Goal: Task Accomplishment & Management: Complete application form

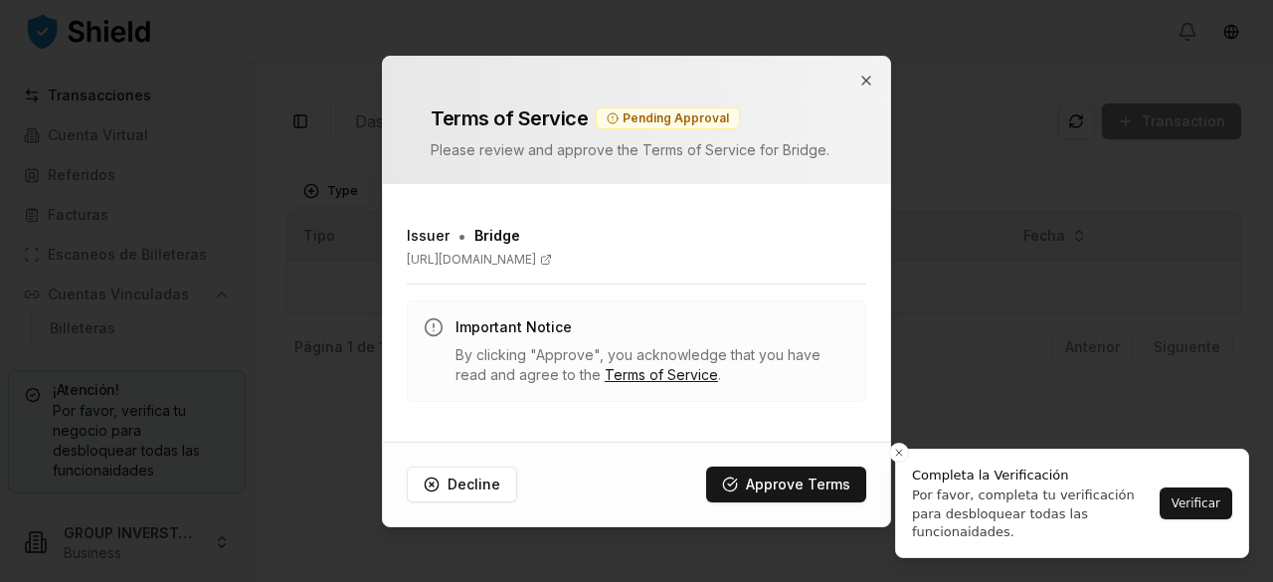
click at [1189, 517] on div at bounding box center [636, 291] width 1273 height 582
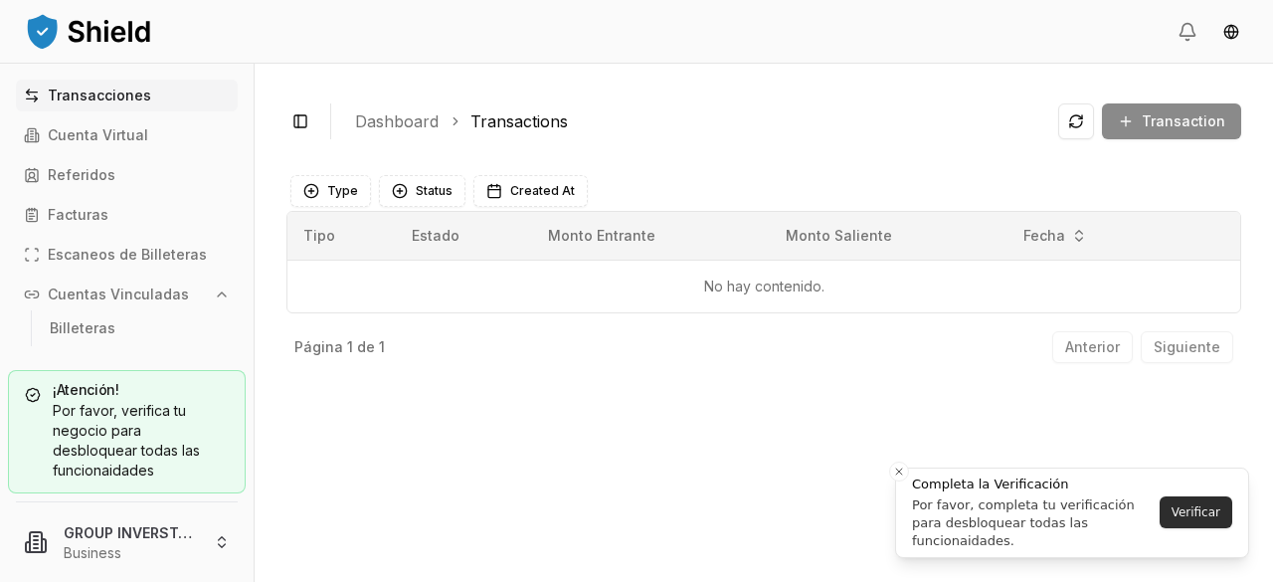
click at [1189, 517] on button "Verificar" at bounding box center [1195, 512] width 73 height 32
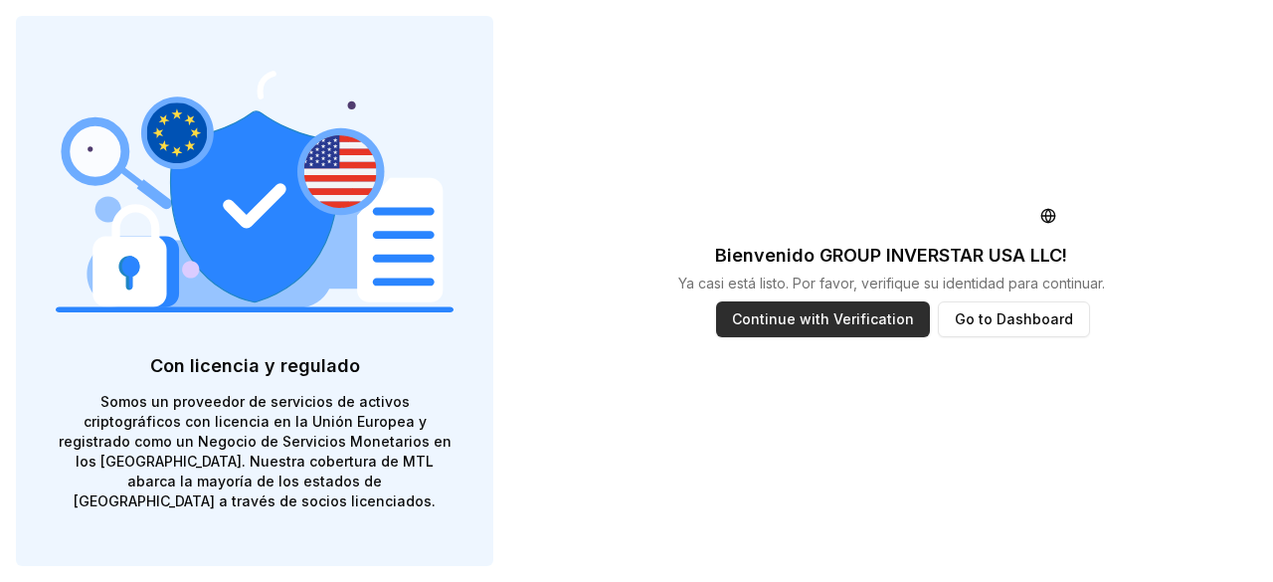
click at [824, 317] on button "Continue with Verification" at bounding box center [823, 319] width 214 height 36
click at [982, 313] on button "Go to Dashboard" at bounding box center [1013, 319] width 152 height 36
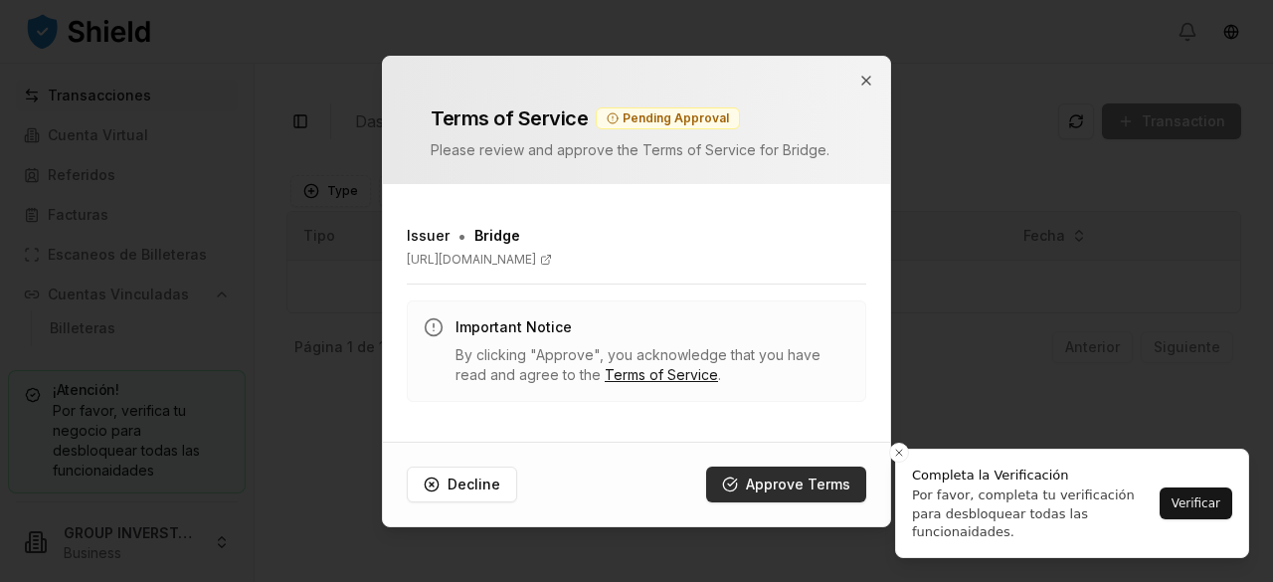
click at [789, 478] on button "Approve Terms" at bounding box center [786, 484] width 160 height 36
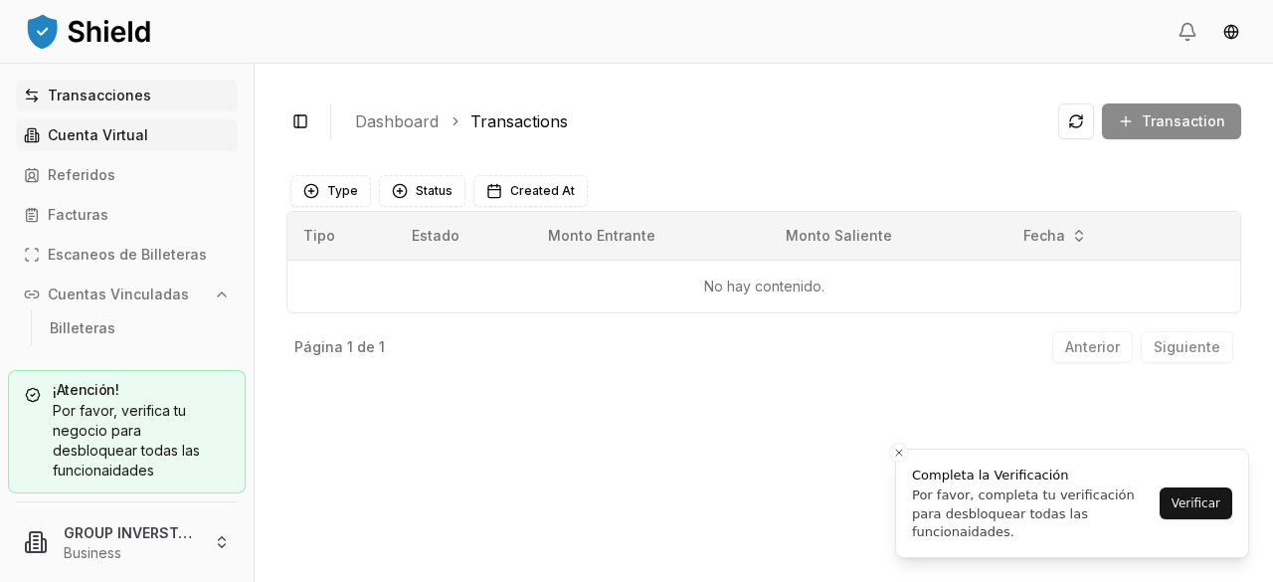
click at [100, 140] on p "Cuenta Virtual" at bounding box center [98, 135] width 100 height 14
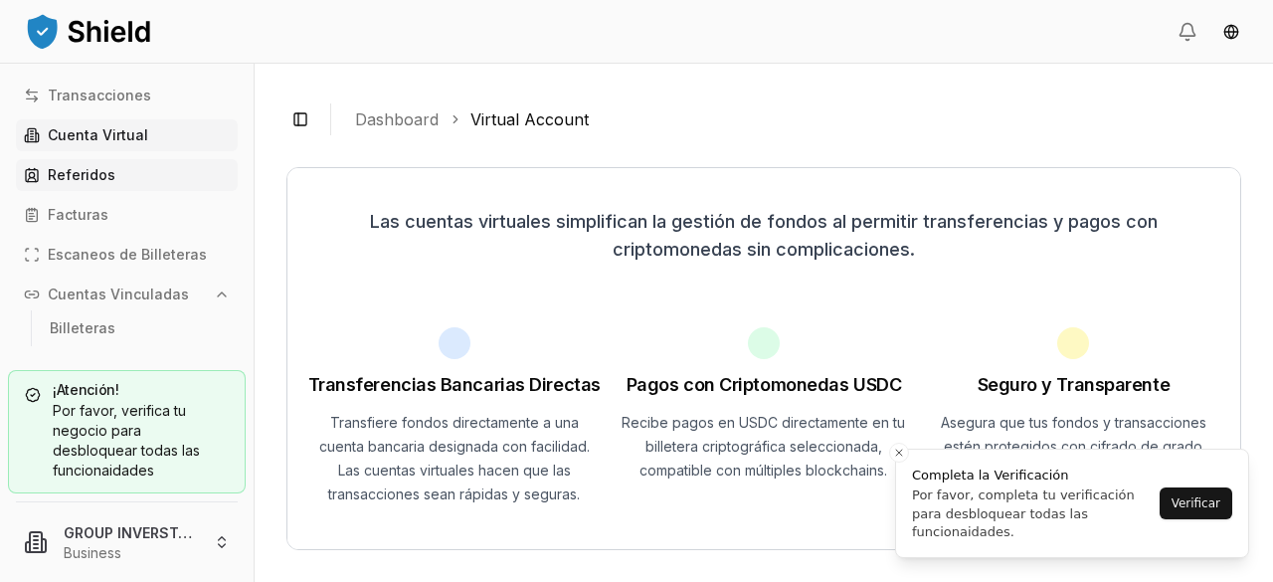
click at [87, 179] on p "Referidos" at bounding box center [82, 175] width 68 height 14
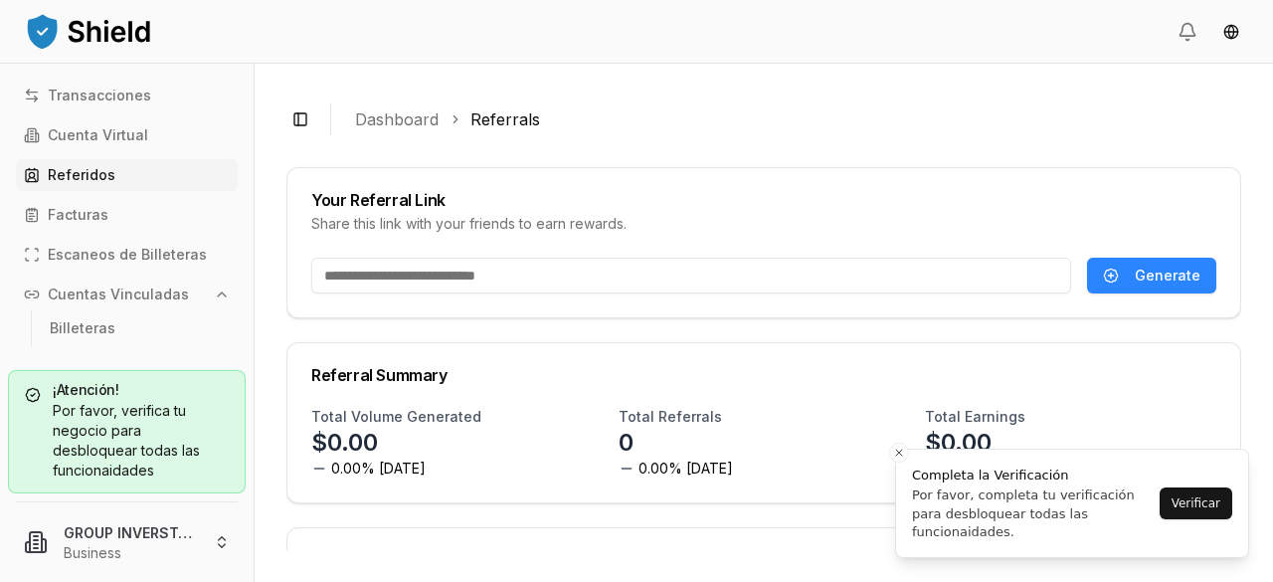
click at [165, 446] on div "Por favor, verifica tu negocio para desbloquear todas las funcionaidades" at bounding box center [127, 441] width 204 height 80
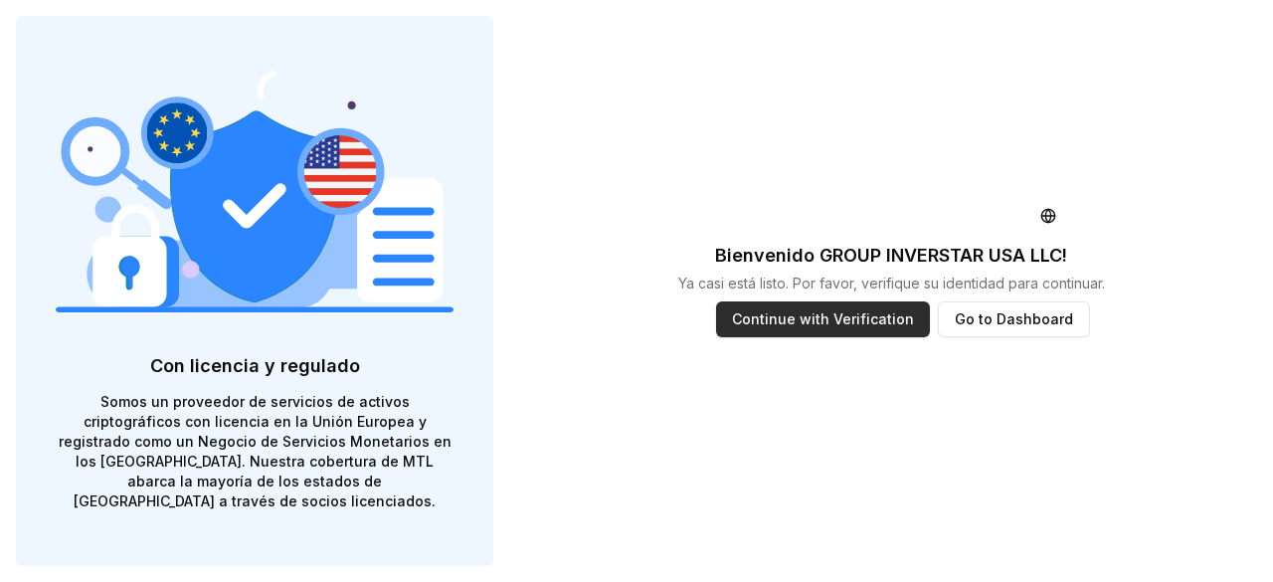
click at [789, 330] on button "Continue with Verification" at bounding box center [823, 319] width 214 height 36
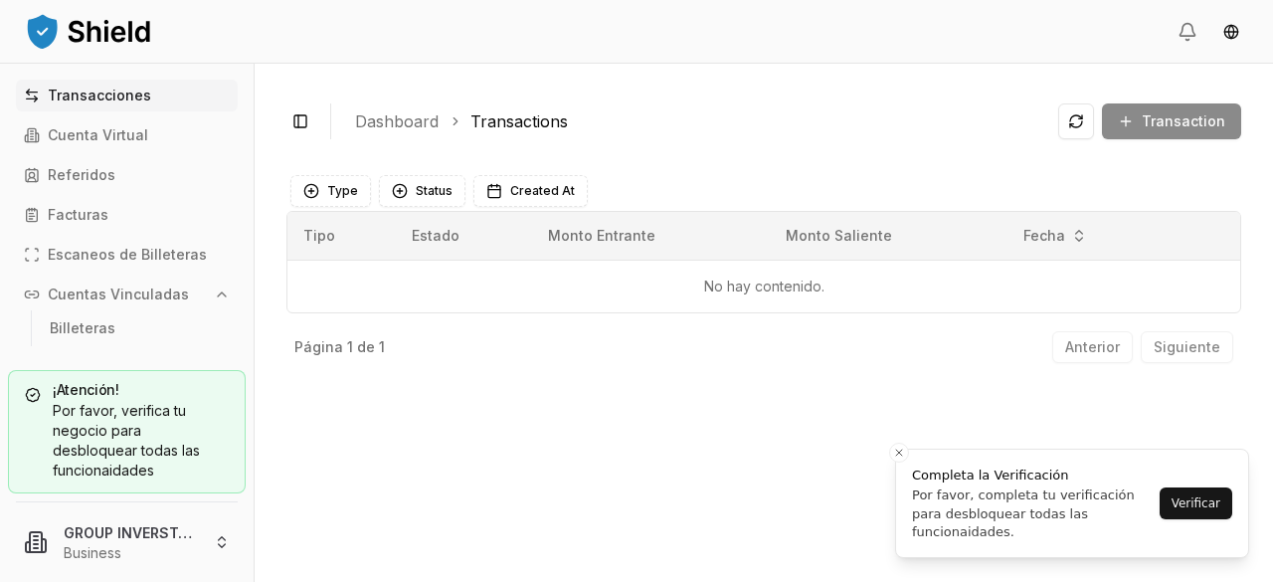
click at [477, 409] on div "Toggle Sidebar Dashboard Transactions Transaction No hay contenido. Type Status…" at bounding box center [764, 323] width 1018 height 518
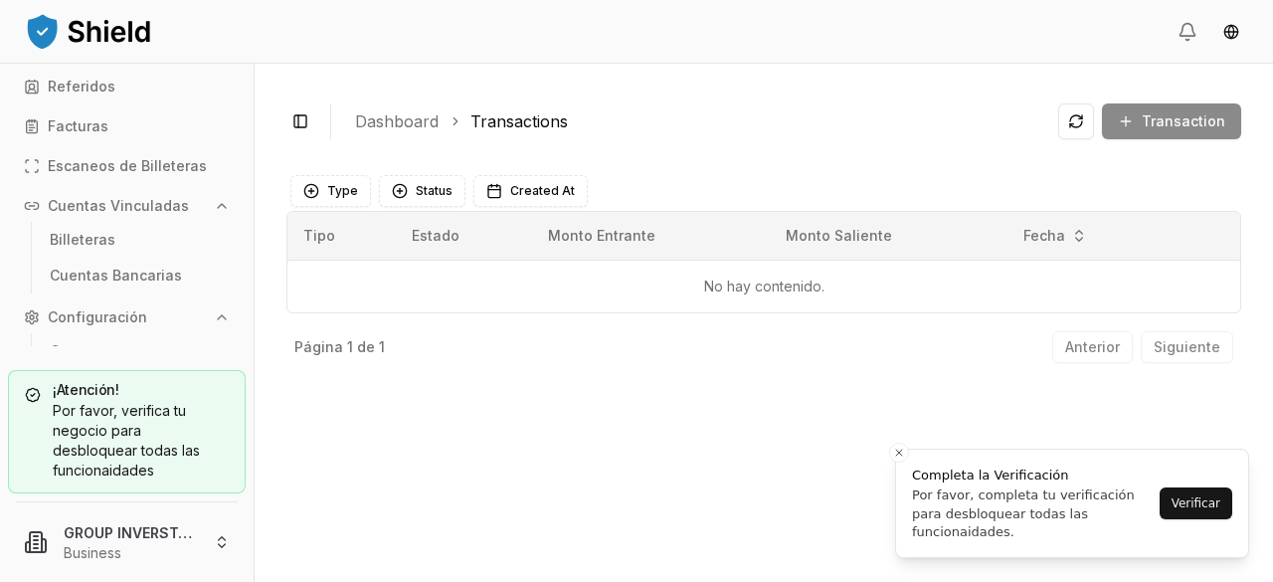
scroll to position [85, 0]
click at [133, 167] on p "Escaneos de Billeteras" at bounding box center [127, 169] width 159 height 14
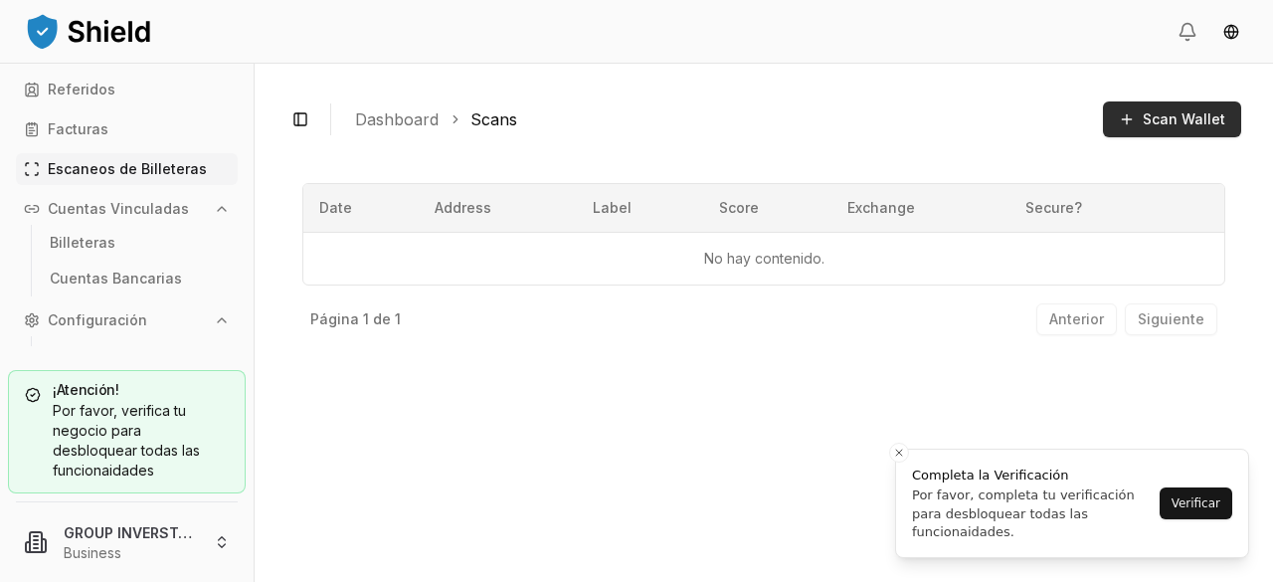
click at [1181, 120] on span "Scan Wallet" at bounding box center [1183, 119] width 83 height 20
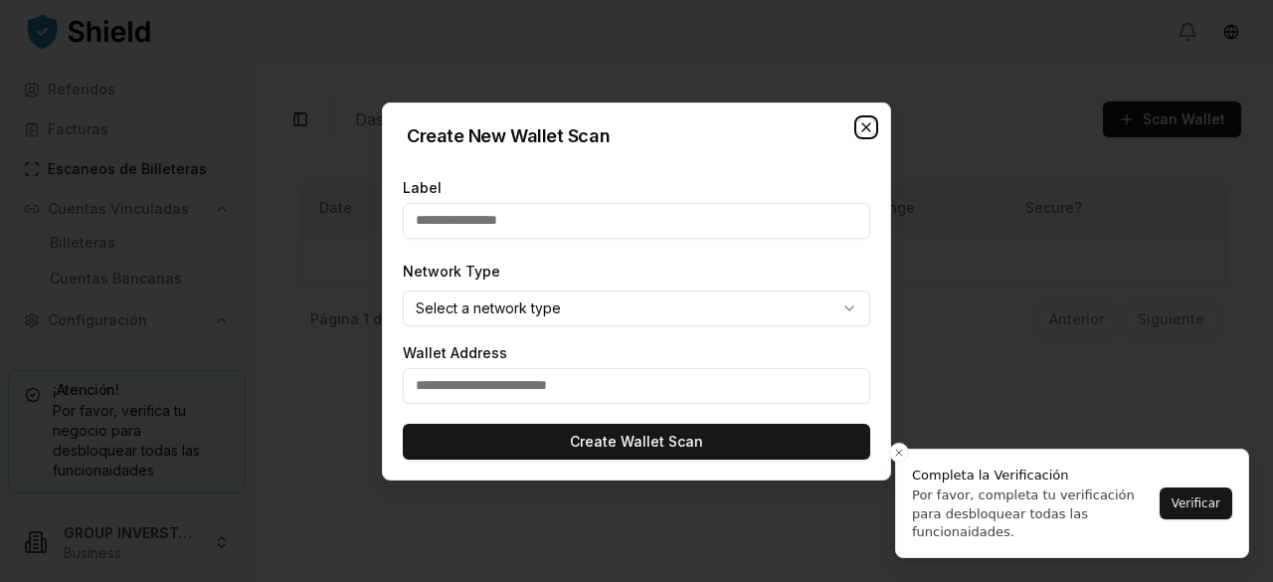
click at [871, 128] on icon "button" at bounding box center [866, 127] width 16 height 16
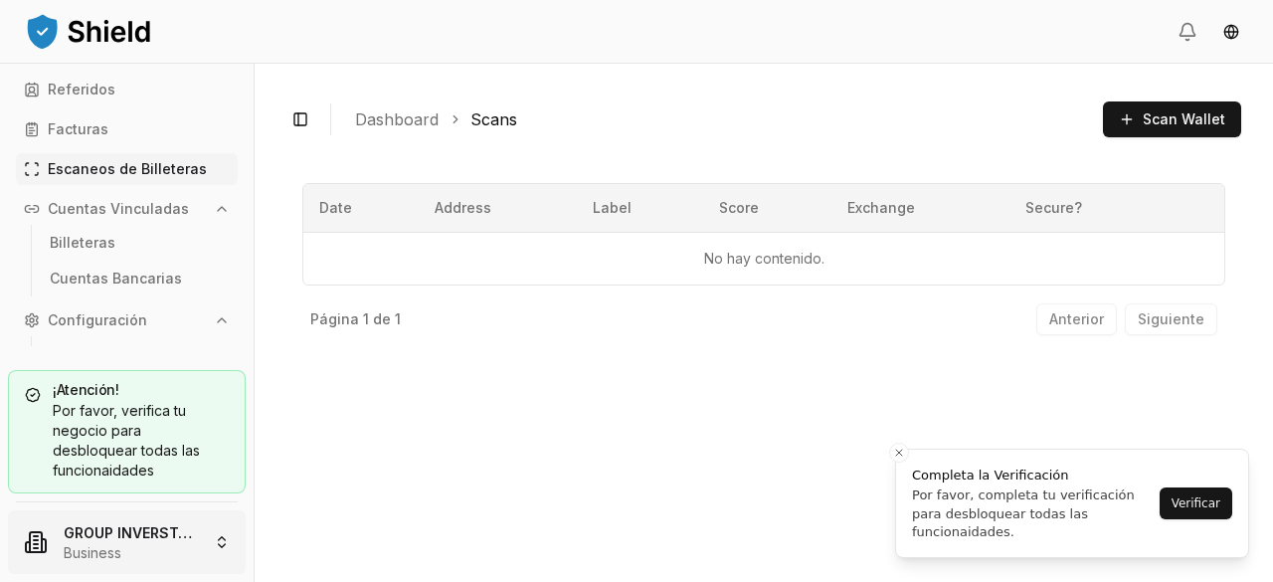
click at [216, 549] on html "Transacciones Cuenta Virtual Referidos Facturas Escaneos de Billeteras Cuentas …" at bounding box center [636, 291] width 1273 height 582
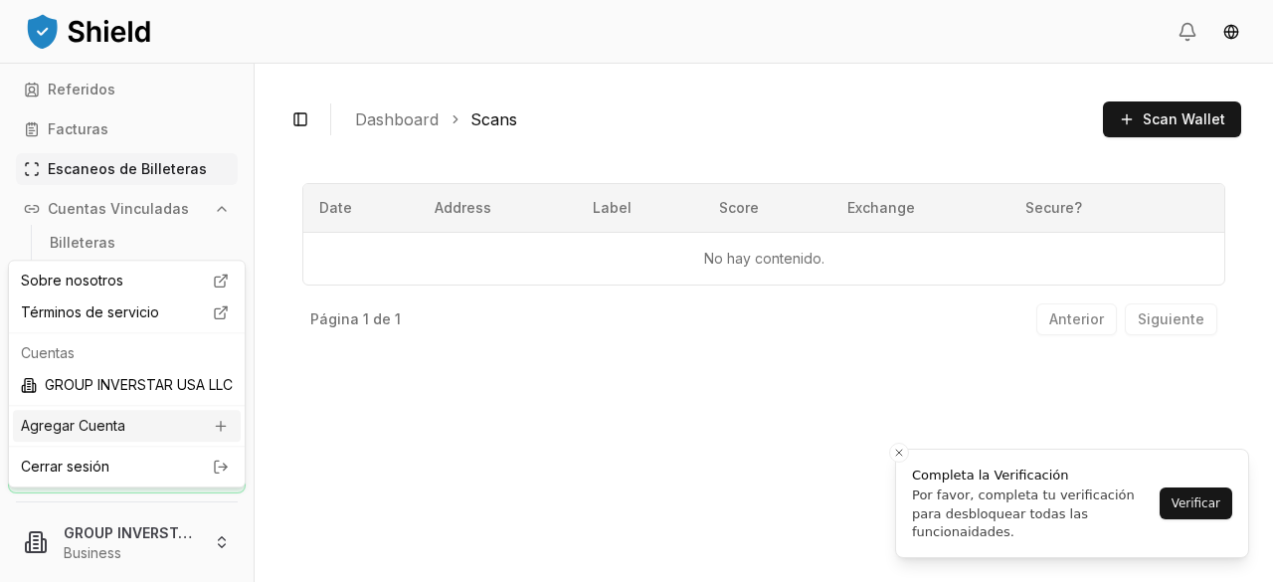
click at [107, 441] on div "Agregar Cuenta" at bounding box center [127, 426] width 228 height 32
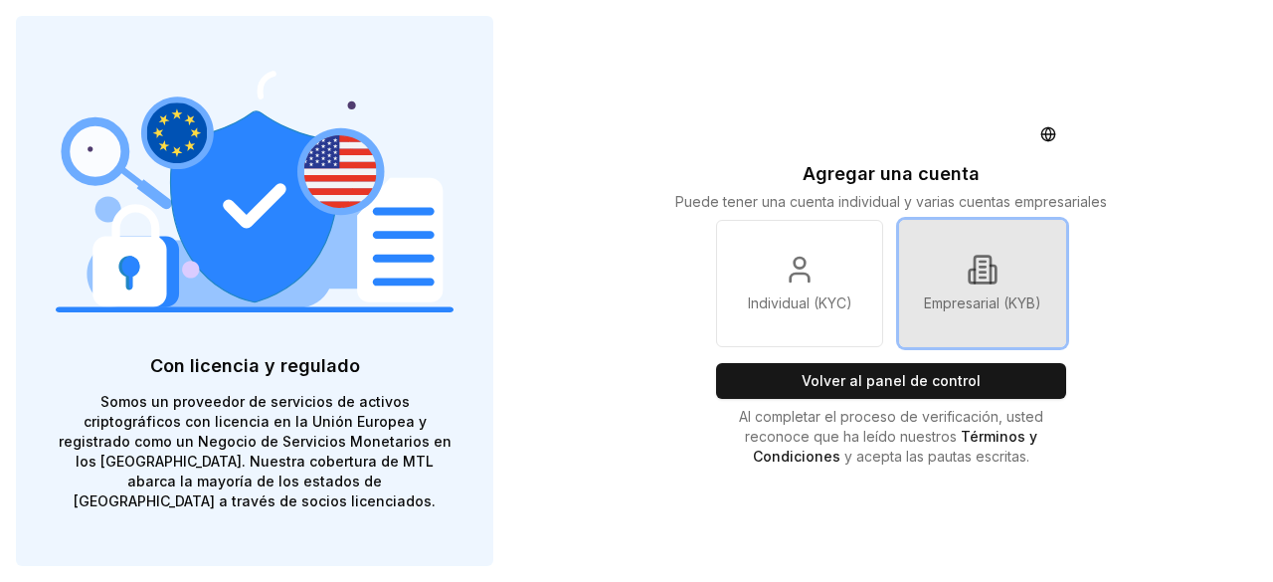
click at [964, 283] on link "Empresarial (KYB)" at bounding box center [982, 283] width 167 height 127
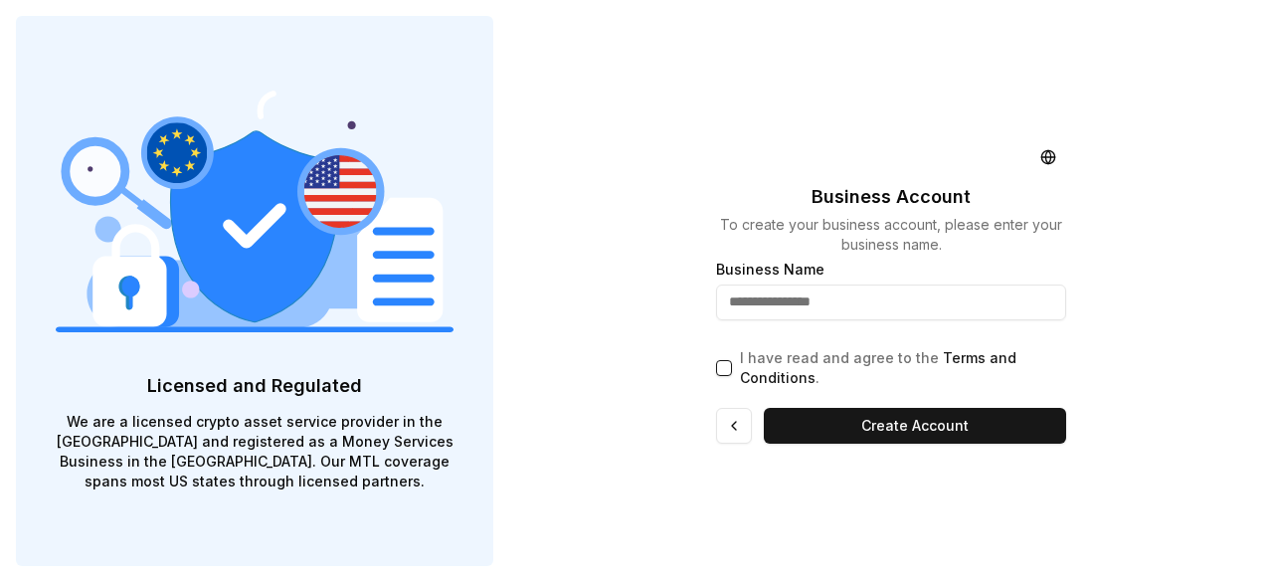
click at [833, 303] on input "text" at bounding box center [891, 302] width 350 height 36
click at [661, 87] on div "Business Account To create your business account, please enter your business na…" at bounding box center [891, 291] width 764 height 582
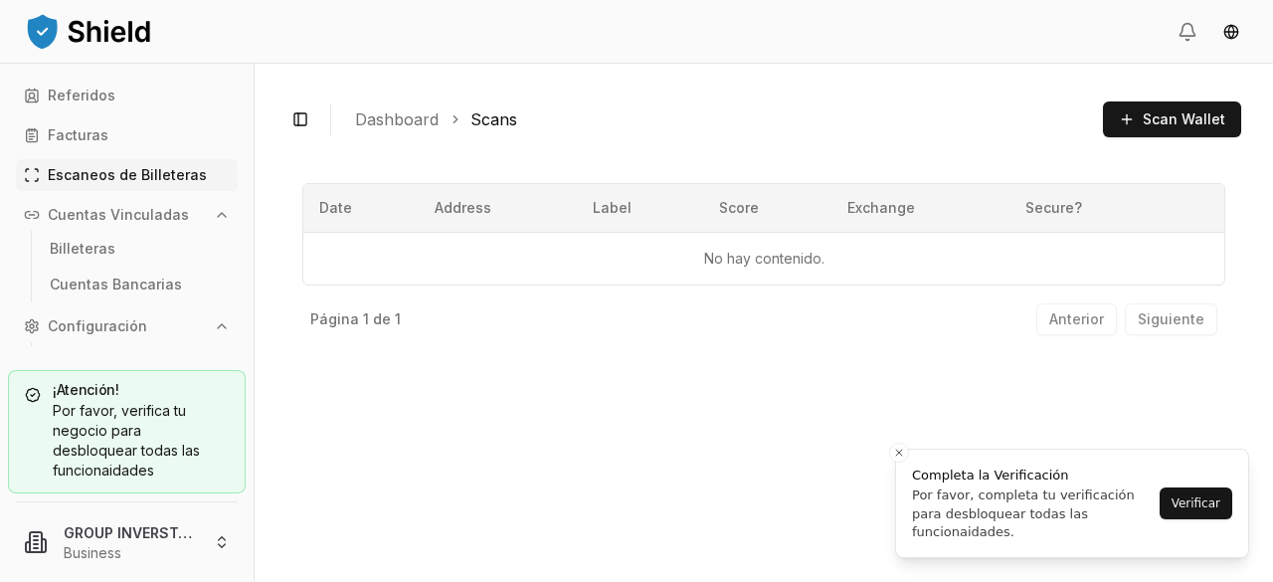
scroll to position [119, 0]
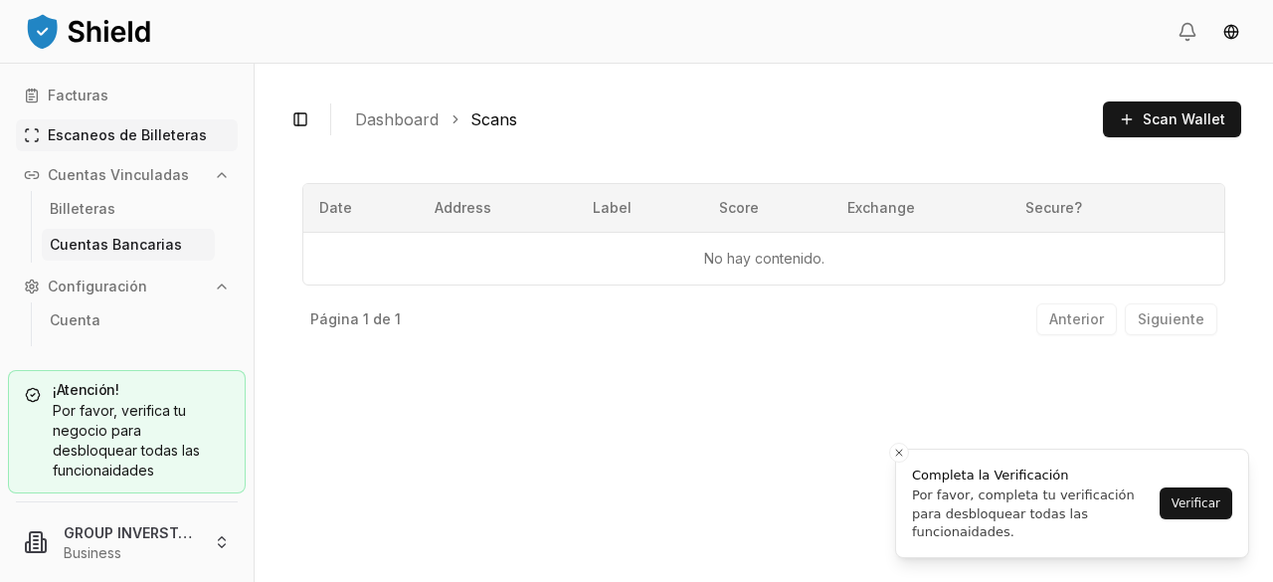
click at [111, 244] on p "Cuentas Bancarias" at bounding box center [116, 245] width 132 height 14
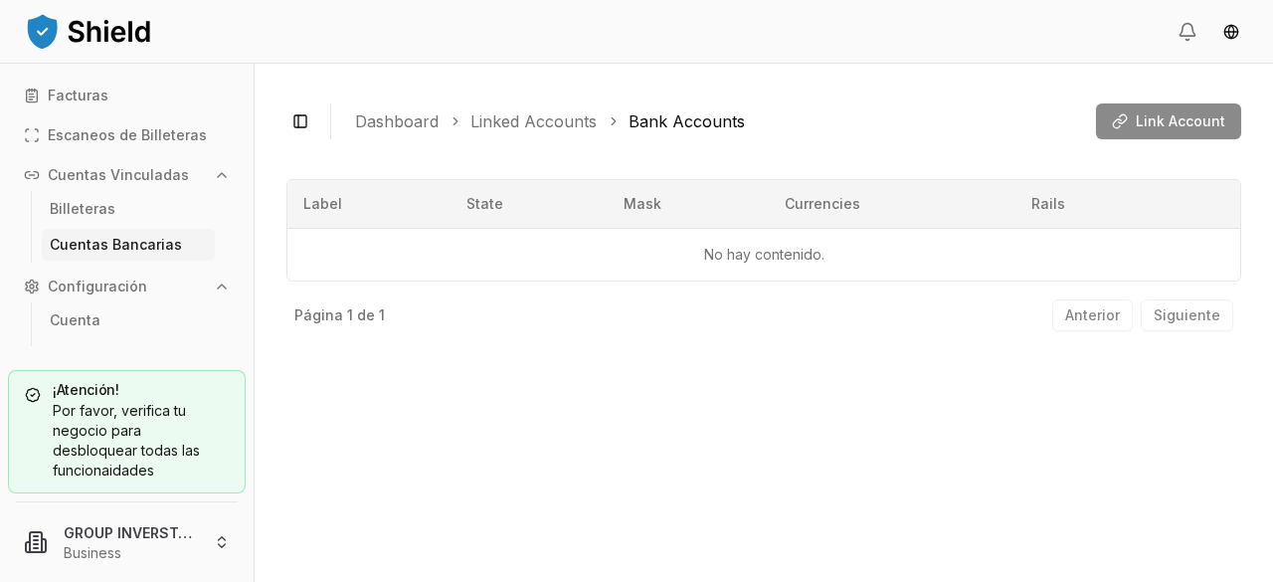
click at [132, 168] on p "Cuentas Vinculadas" at bounding box center [118, 175] width 141 height 14
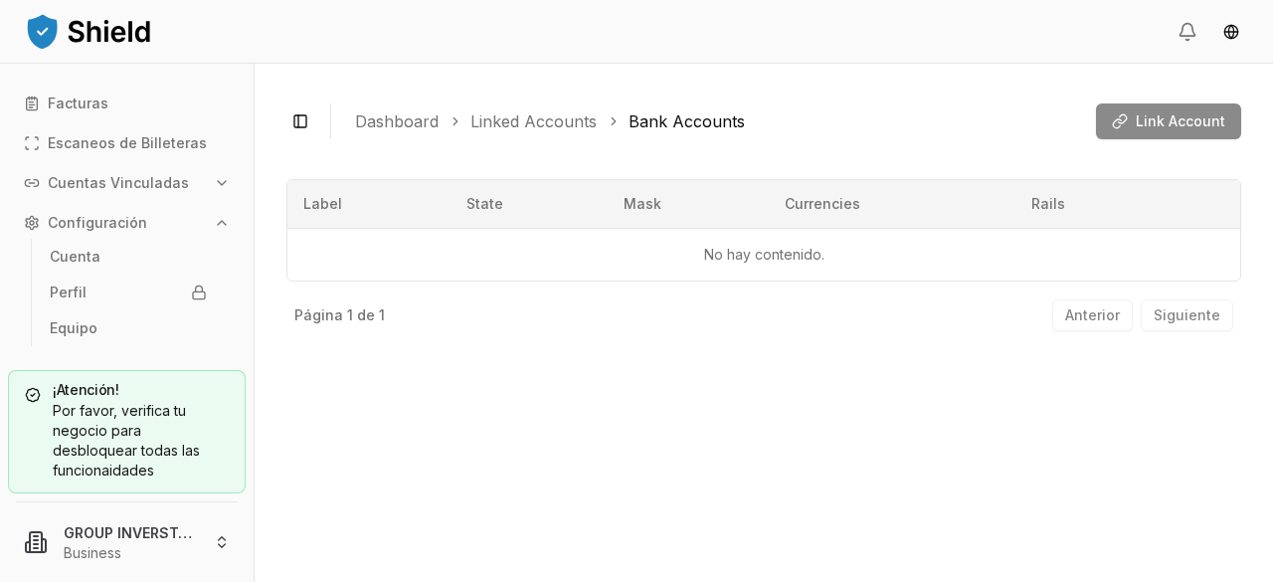
scroll to position [89, 0]
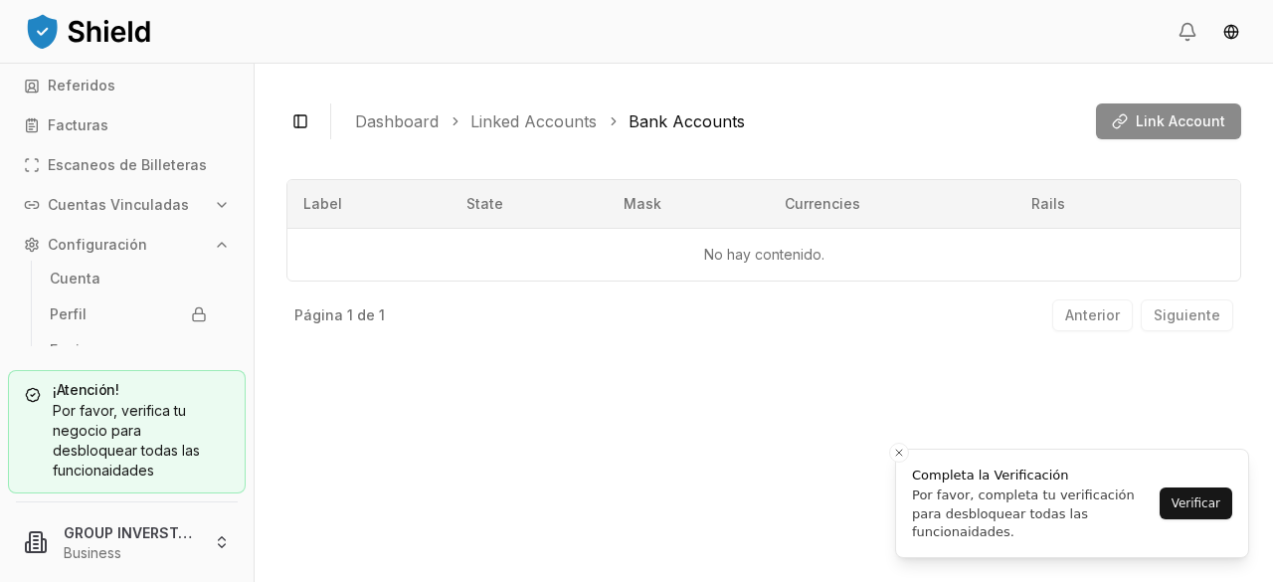
click at [127, 211] on p "Cuentas Vinculadas" at bounding box center [118, 205] width 141 height 14
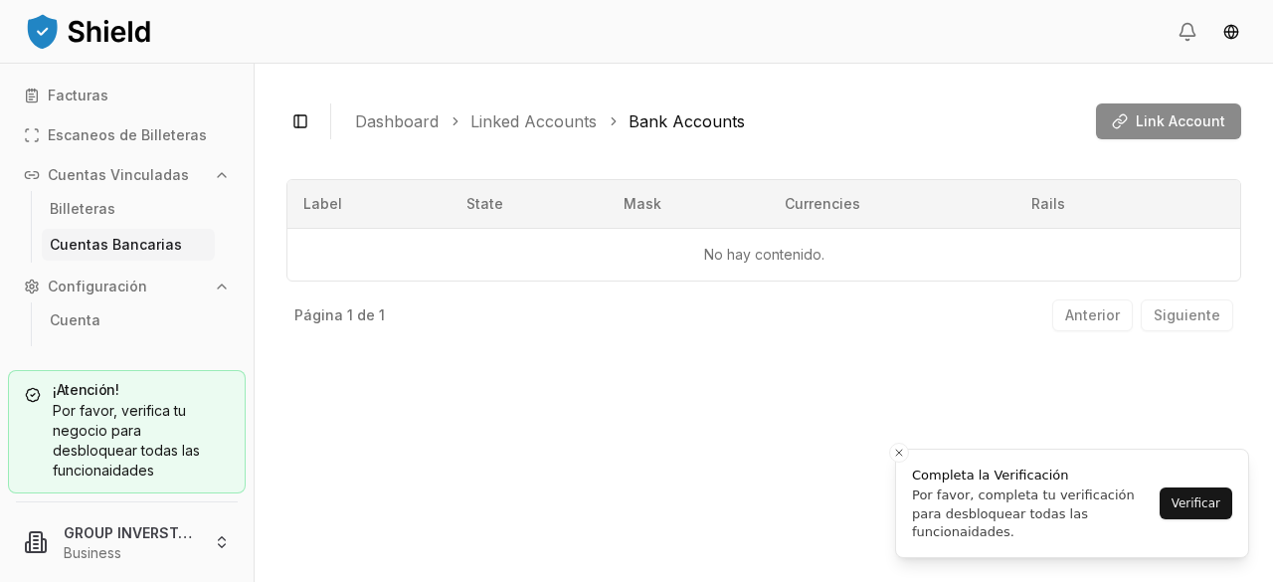
click at [113, 247] on p "Cuentas Bancarias" at bounding box center [116, 245] width 132 height 14
click at [1159, 127] on div "Link Account" at bounding box center [1168, 121] width 145 height 36
click at [105, 204] on p "Billeteras" at bounding box center [83, 209] width 66 height 14
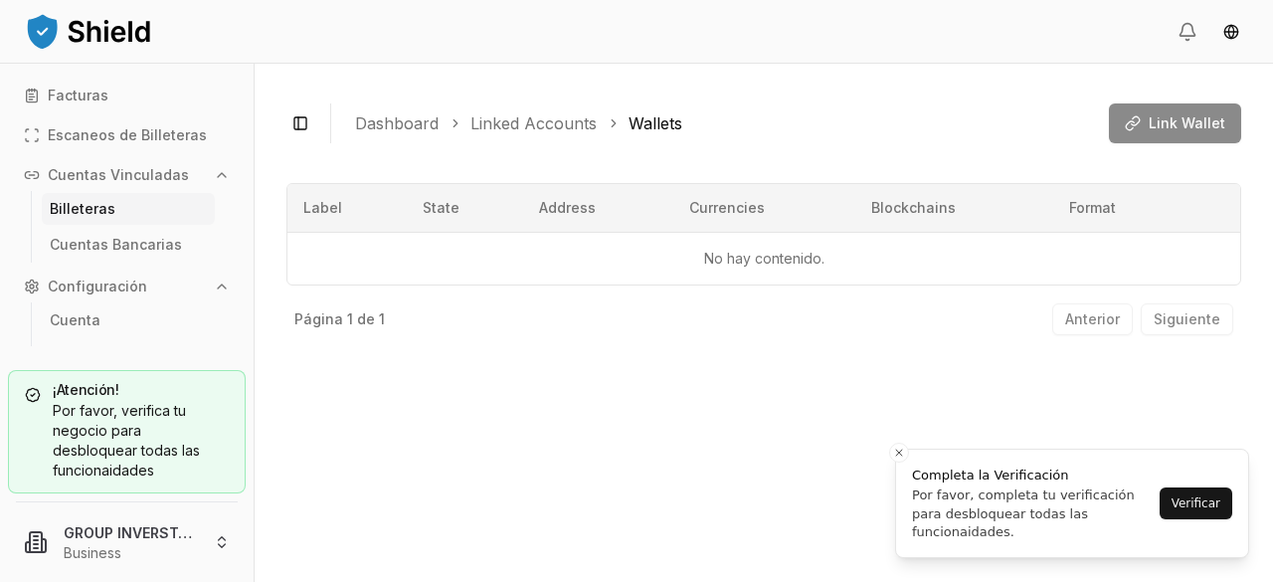
click at [1173, 116] on div "Link Wallet" at bounding box center [1174, 123] width 132 height 40
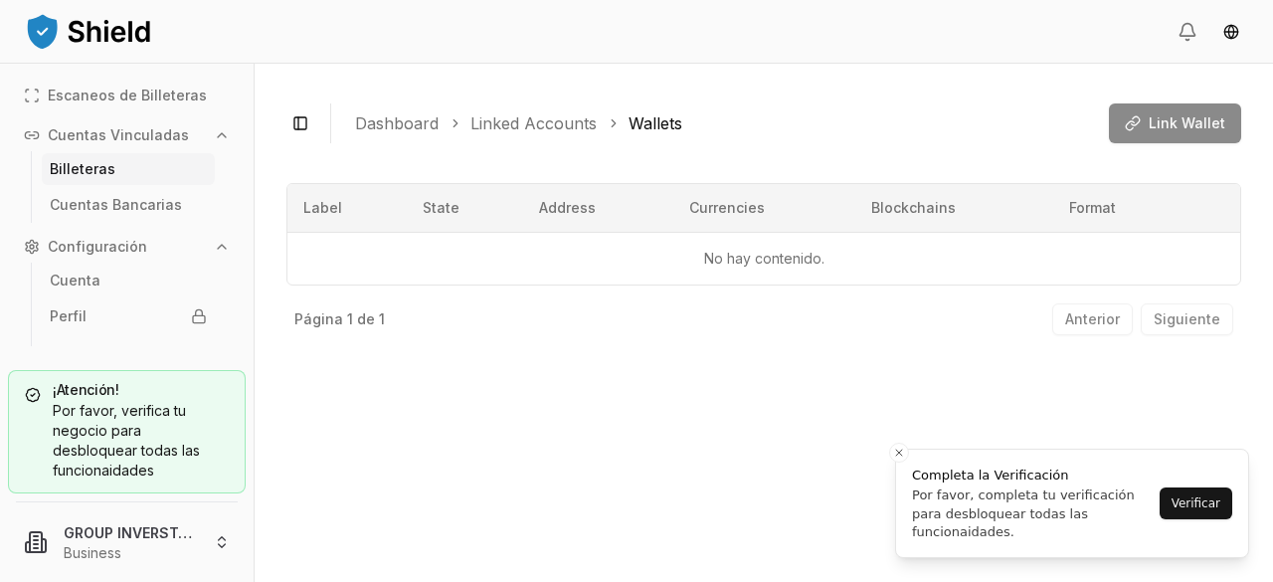
scroll to position [161, 0]
click at [111, 317] on link "Perfil" at bounding box center [128, 314] width 173 height 32
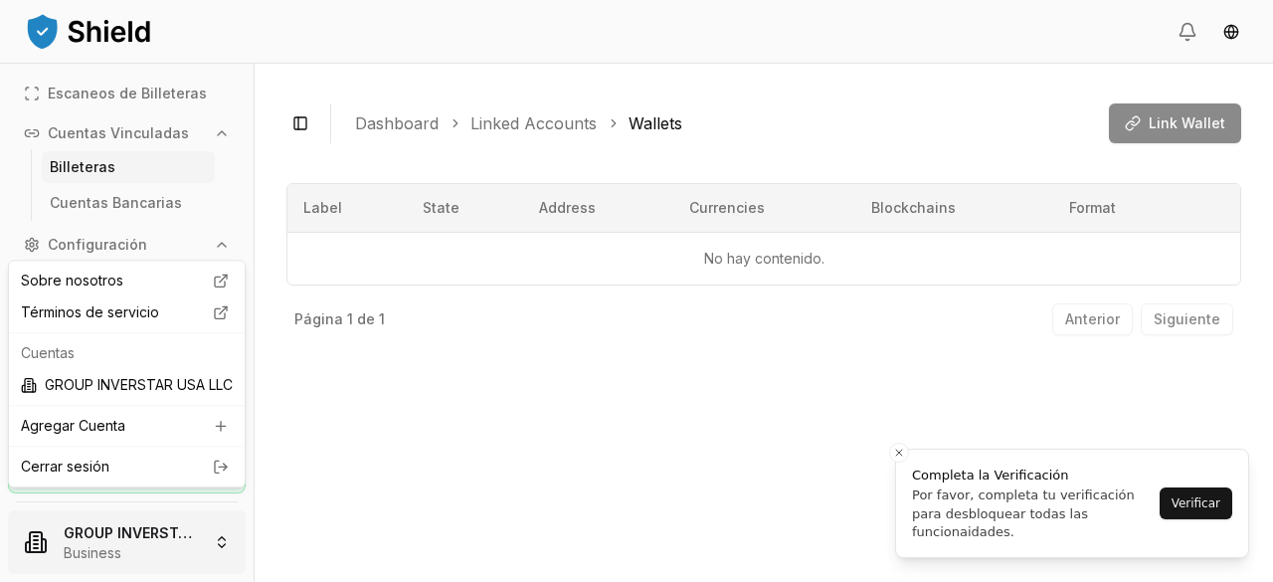
click at [221, 552] on html "Transacciones Cuenta Virtual Referidos Facturas Escaneos de Billeteras Cuentas …" at bounding box center [636, 291] width 1273 height 582
click at [350, 470] on html "Transacciones Cuenta Virtual Referidos Facturas Escaneos de Billeteras Cuentas …" at bounding box center [636, 291] width 1273 height 582
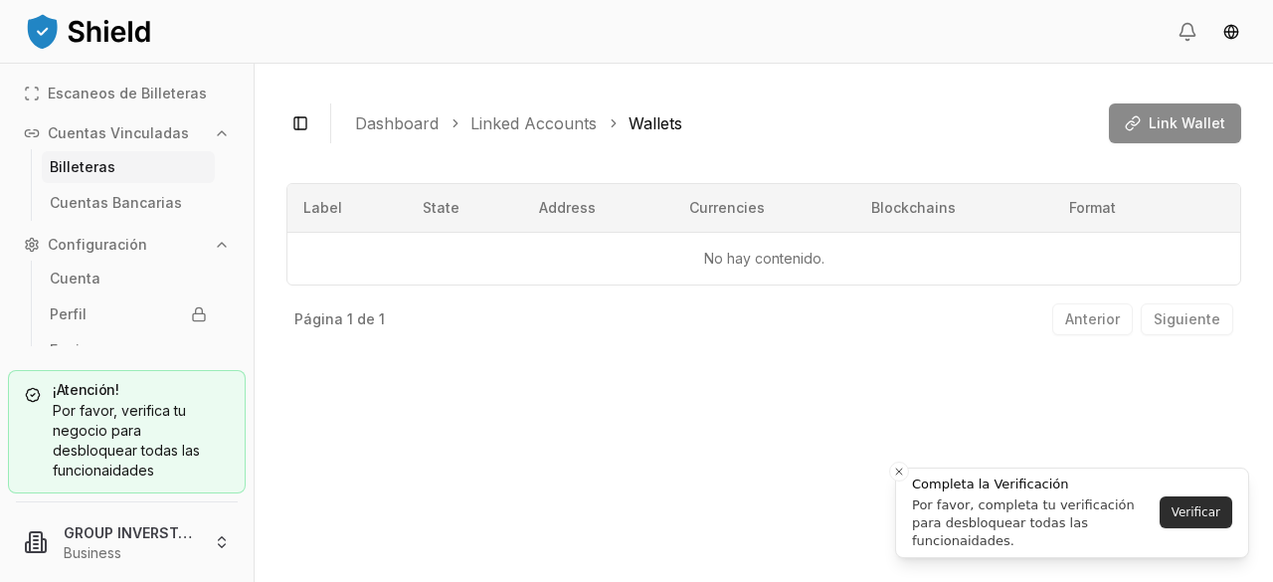
click at [1203, 510] on button "Verificar" at bounding box center [1195, 512] width 73 height 32
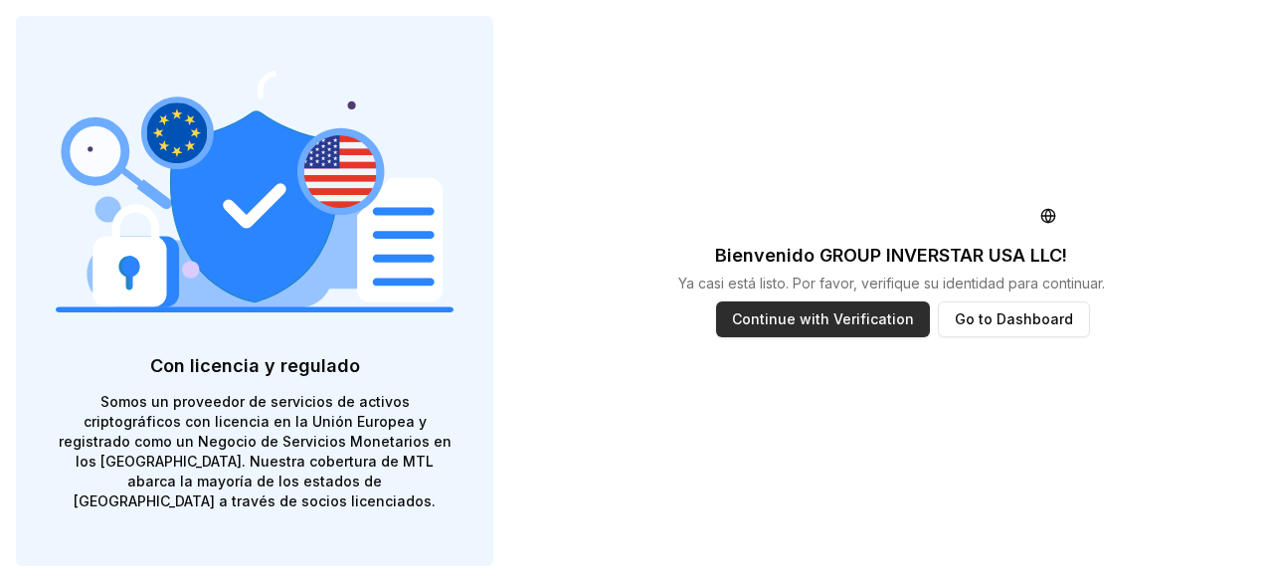
click at [860, 318] on button "Continue with Verification" at bounding box center [823, 319] width 214 height 36
